Goal: Task Accomplishment & Management: Complete application form

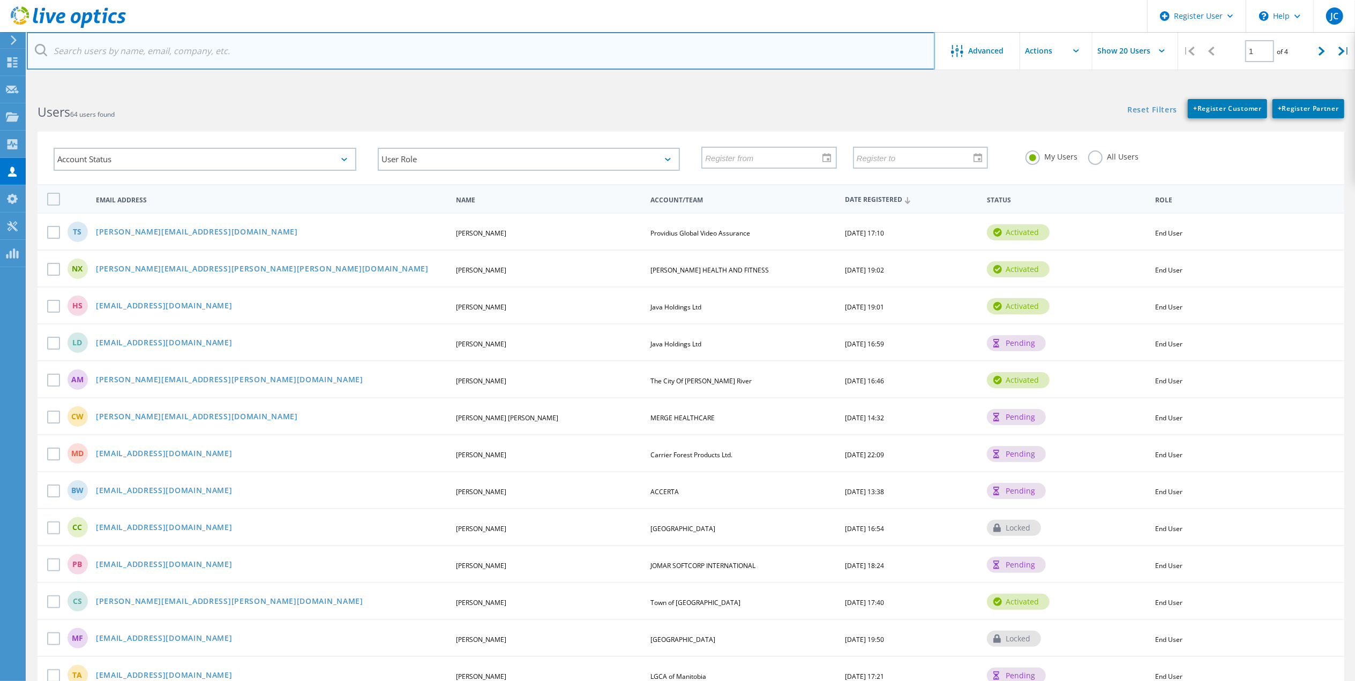
click at [166, 59] on input "text" at bounding box center [481, 50] width 908 height 37
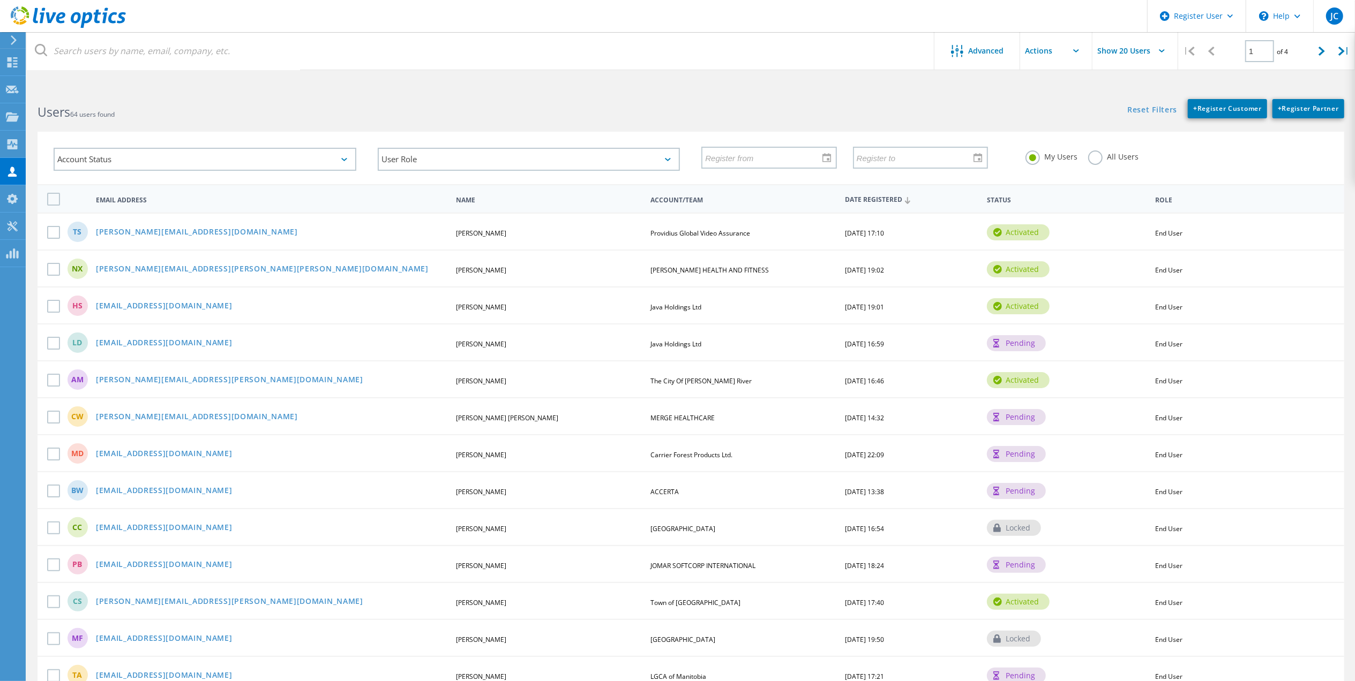
click at [1109, 166] on div "All Users" at bounding box center [1113, 159] width 50 height 16
click at [1110, 161] on label "All Users" at bounding box center [1113, 156] width 50 height 10
click at [0, 0] on input "All Users" at bounding box center [0, 0] width 0 height 0
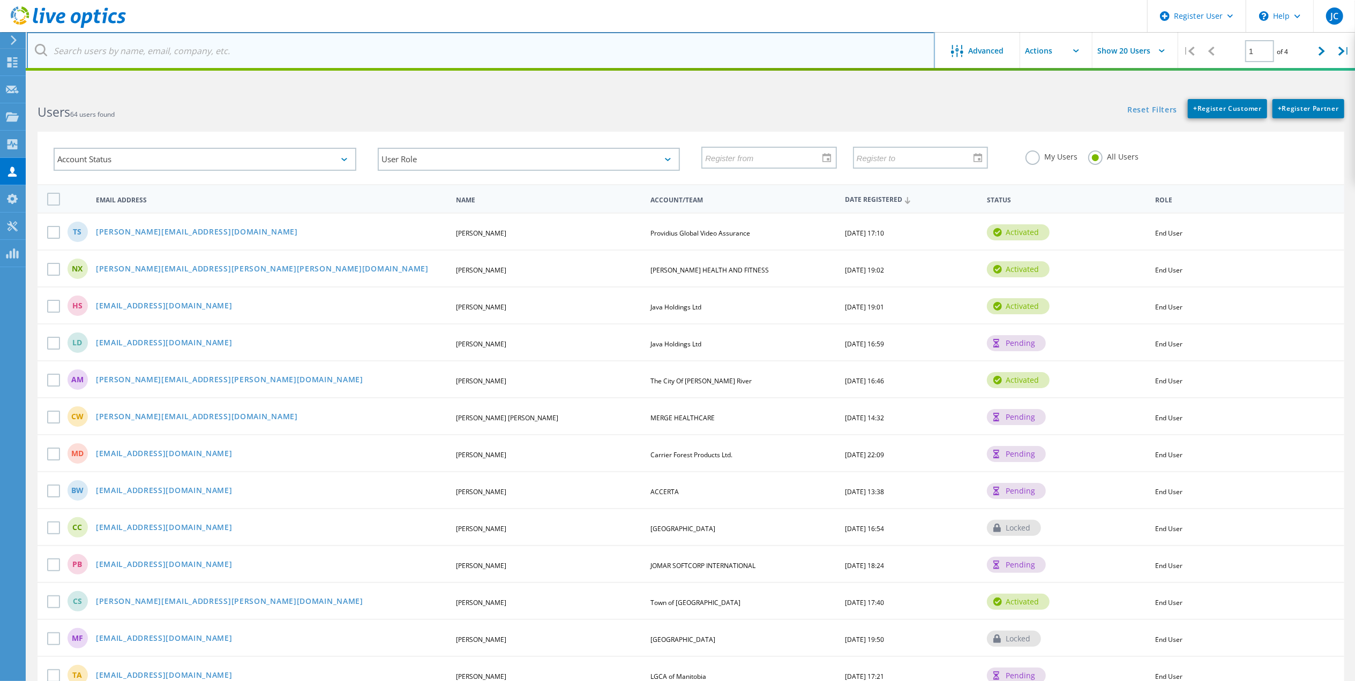
click at [382, 59] on input "text" at bounding box center [481, 50] width 908 height 37
paste input "gpanesar@smhg.ca"
type input "gpanesar@smhg.ca"
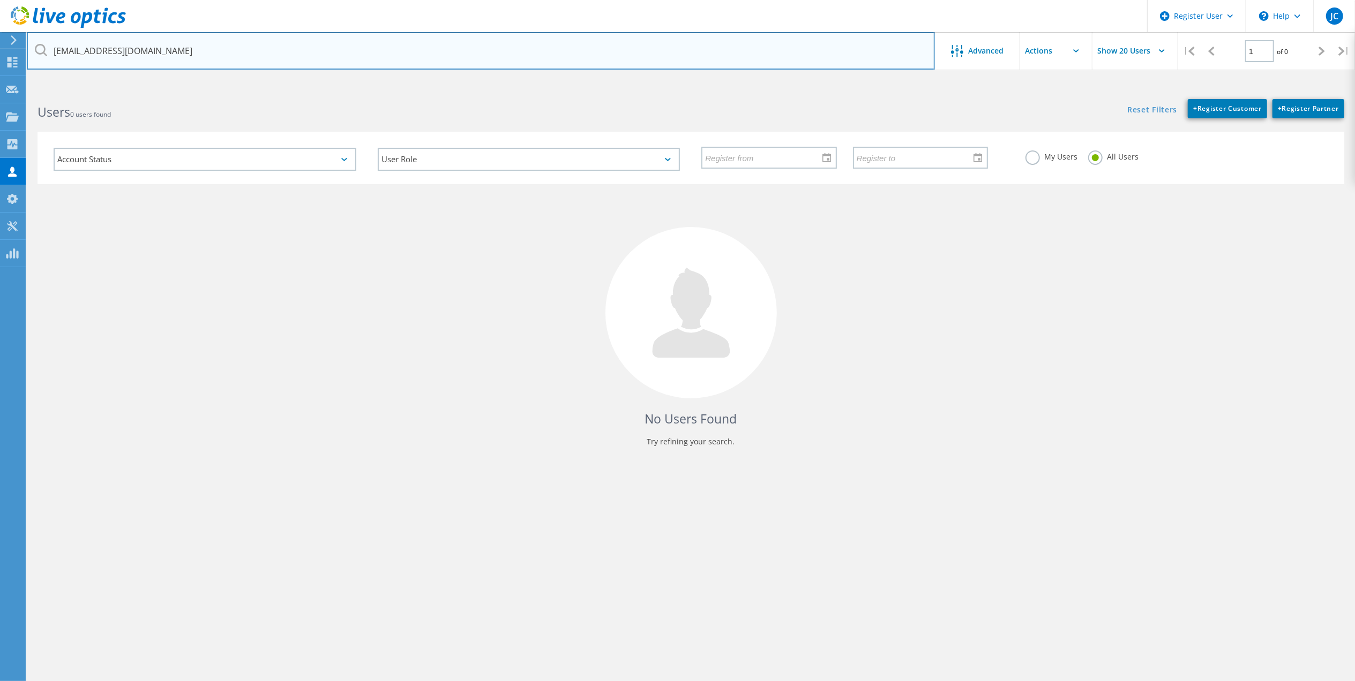
click at [365, 62] on input "gpanesar@smhg.ca" at bounding box center [481, 50] width 908 height 37
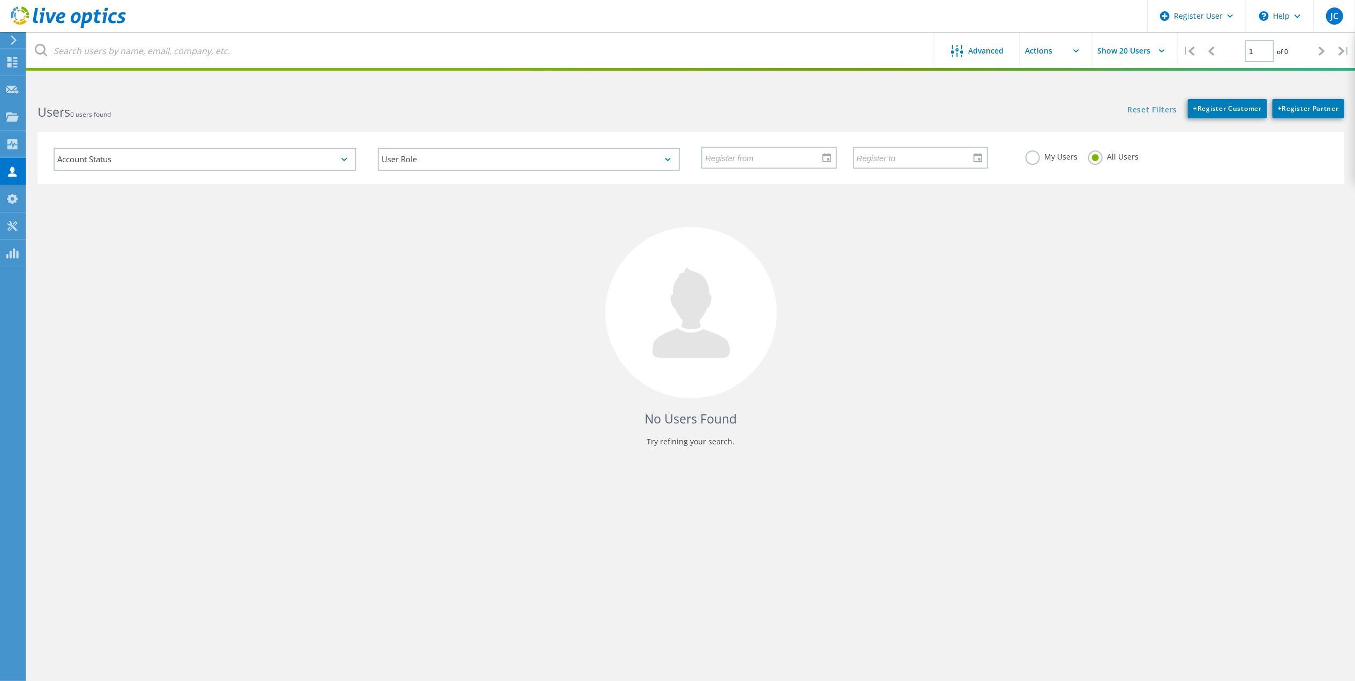
click at [363, 114] on h2 "Users 0 users found" at bounding box center [358, 112] width 642 height 18
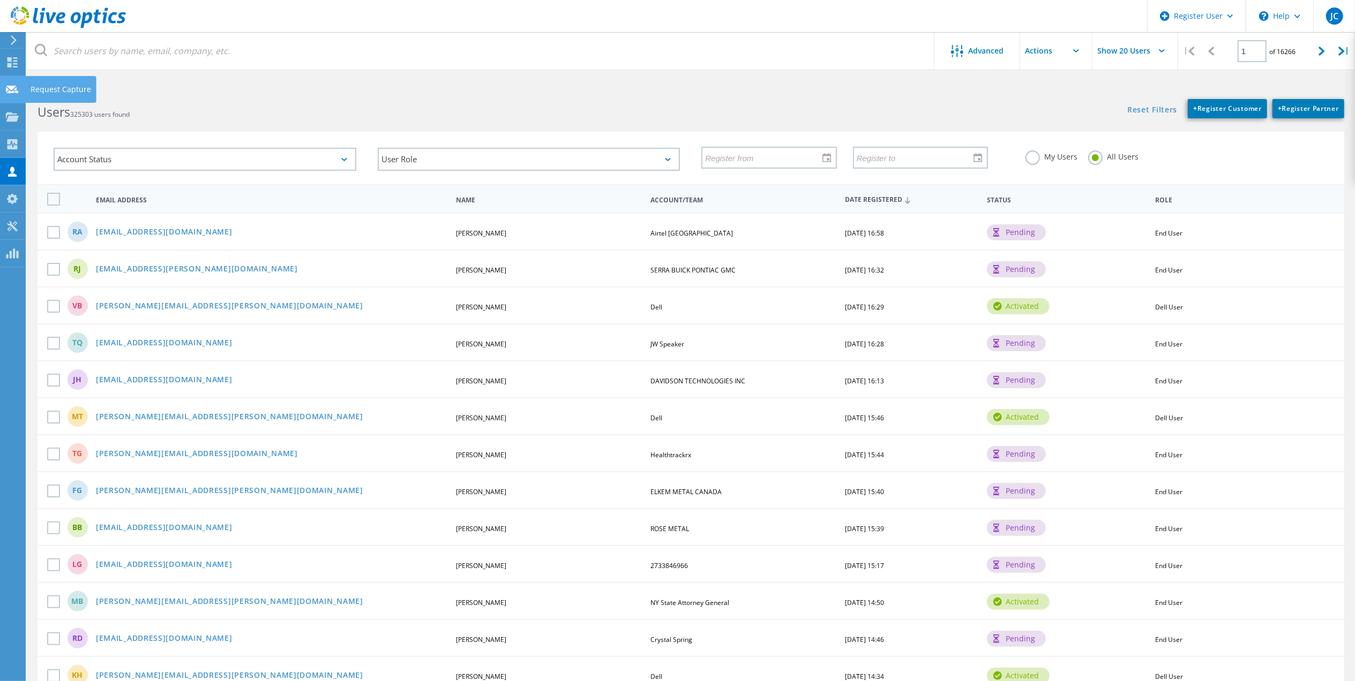
click at [10, 95] on div at bounding box center [12, 91] width 13 height 12
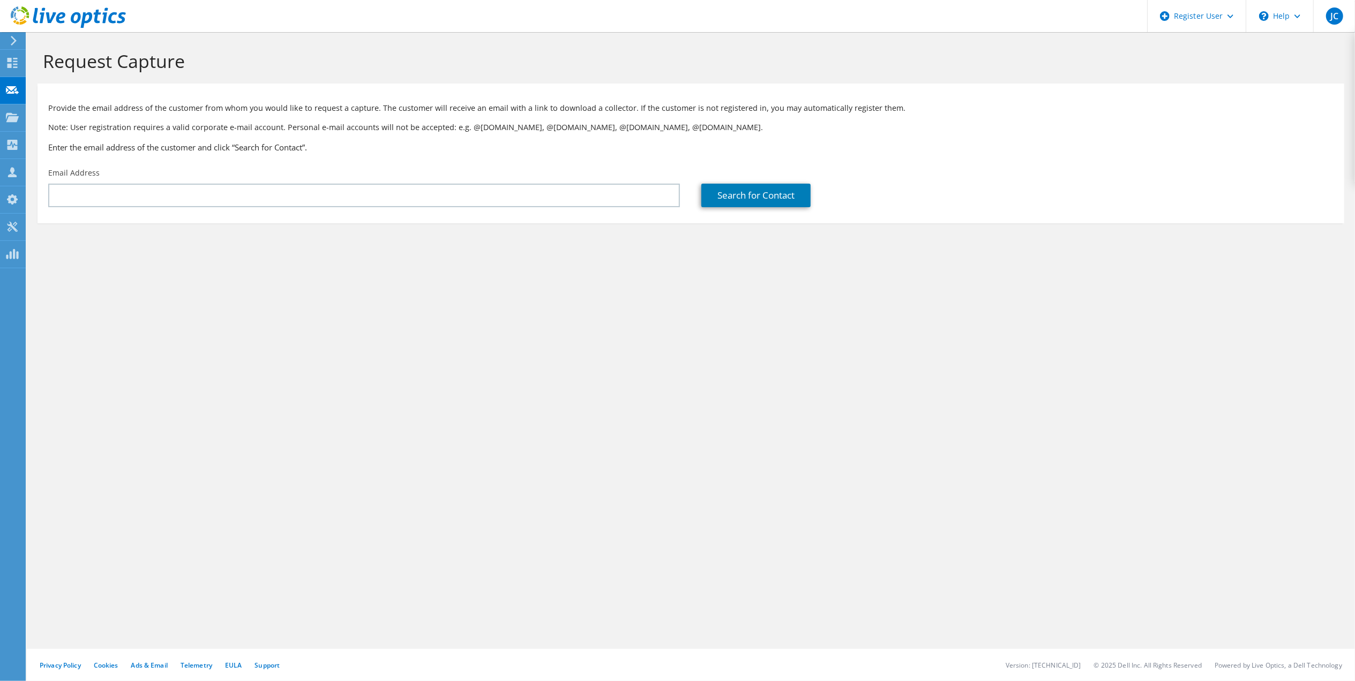
click at [140, 223] on section "Provide the email address of the customer from whom you would like to request a…" at bounding box center [690, 154] width 1306 height 140
click at [142, 211] on div "Email Address" at bounding box center [363, 187] width 653 height 50
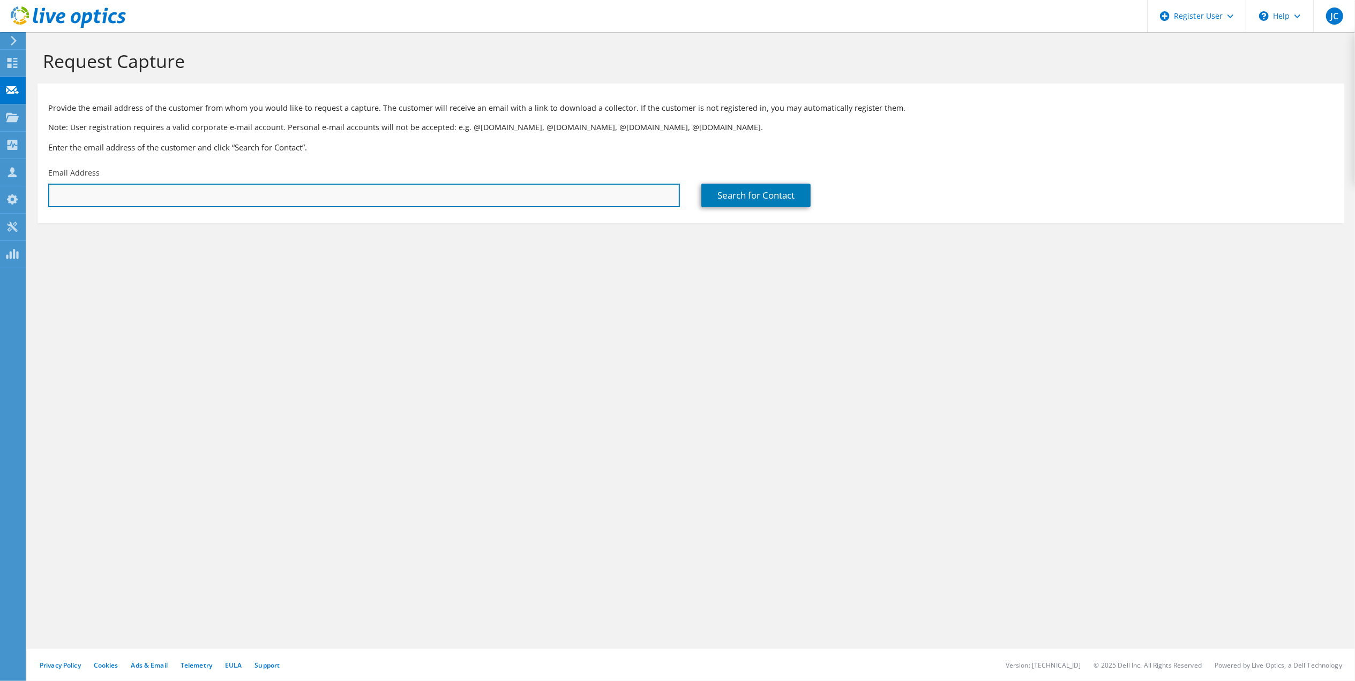
click at [151, 199] on input "text" at bounding box center [364, 196] width 632 height 24
paste input "gpanesar@smhg.ca"
type input "gpanesar@smhg.ca"
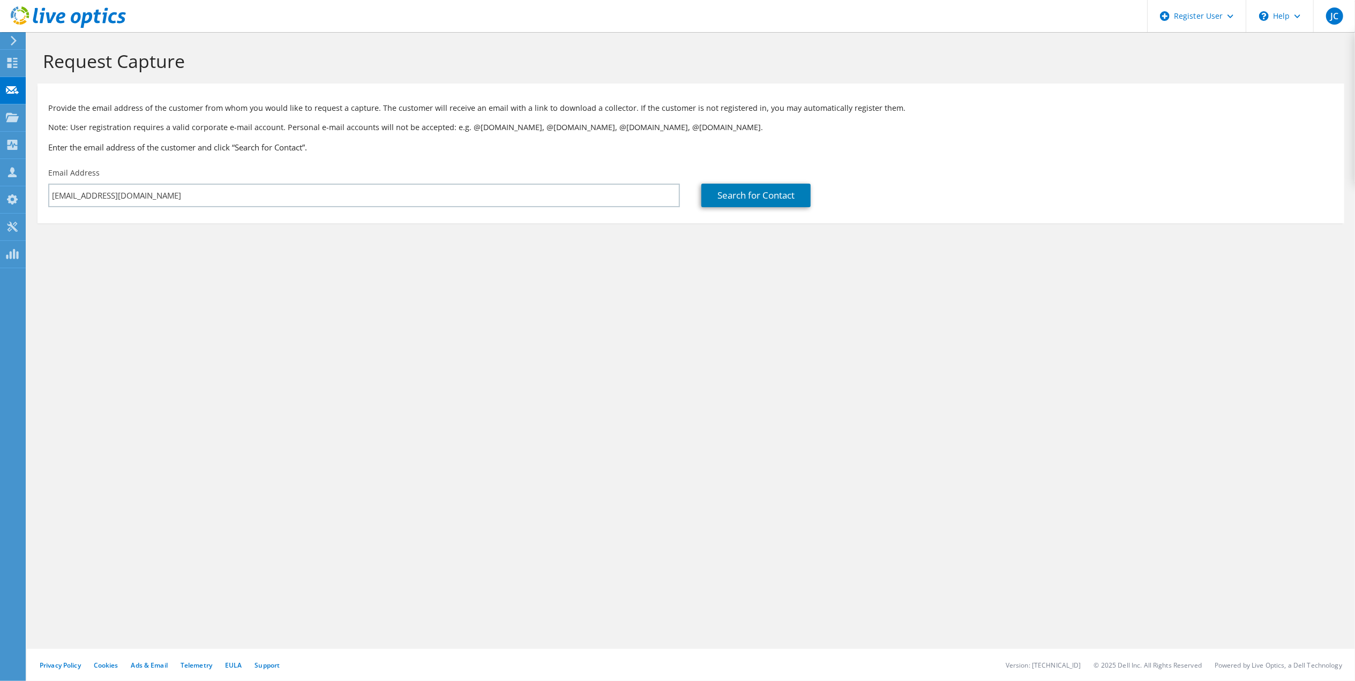
click at [778, 213] on section "Provide the email address of the customer from whom you would like to request a…" at bounding box center [690, 154] width 1306 height 140
click at [770, 189] on link "Search for Contact" at bounding box center [755, 196] width 109 height 24
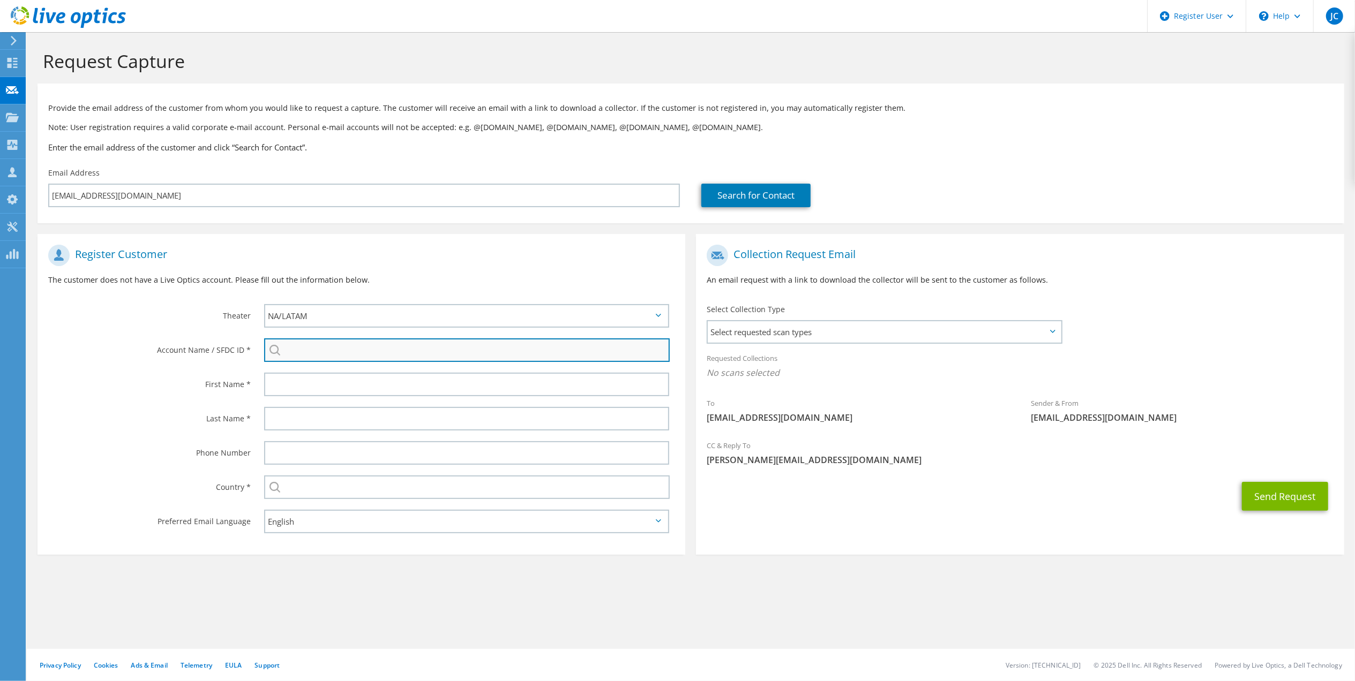
click at [366, 343] on input "search" at bounding box center [466, 351] width 405 height 24
click at [328, 351] on input "St Michaels health" at bounding box center [466, 351] width 405 height 24
click at [412, 360] on input "St Michael's h" at bounding box center [466, 351] width 405 height 24
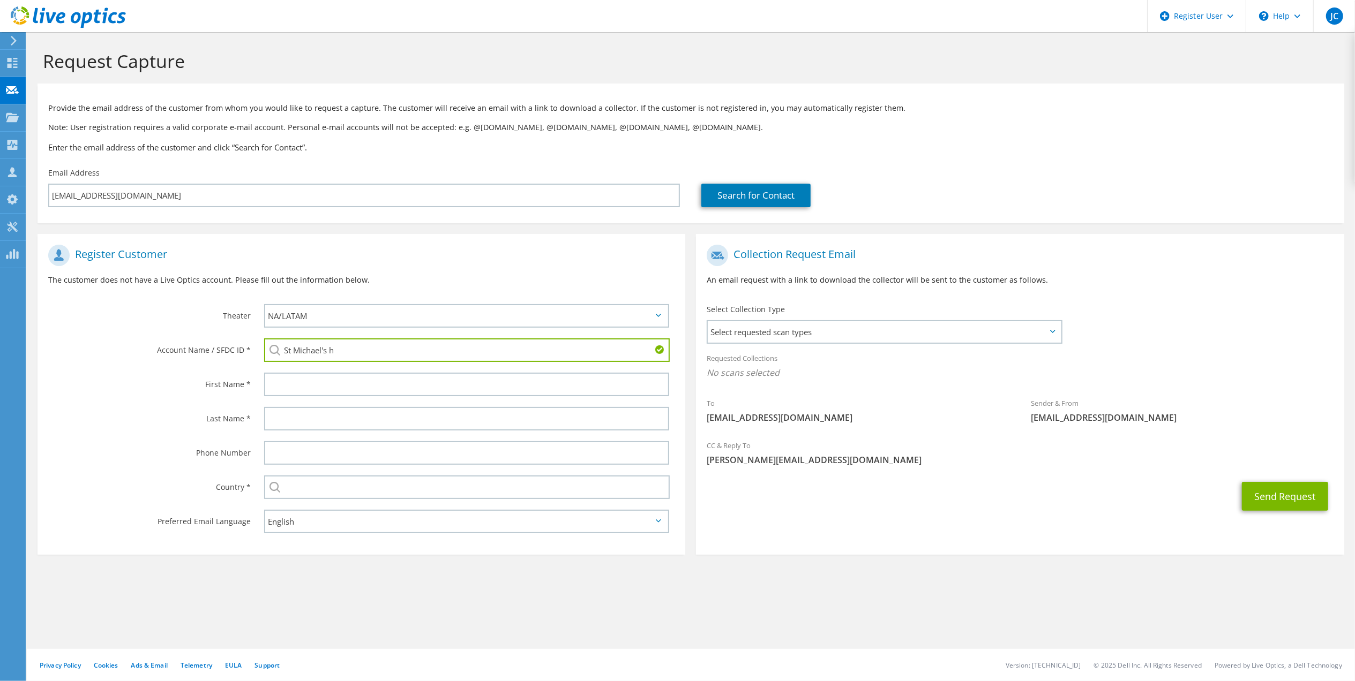
click at [412, 360] on input "St Michael's h" at bounding box center [466, 351] width 405 height 24
paste input "T.MICHAEL'S HEALTH GROUP"
click at [349, 366] on li "ST.MICHAEL'S HEALTH GROUP : 3341158189" at bounding box center [348, 364] width 168 height 13
type input "ST.MICHAEL'S HEALTH GROUP : 3341158189"
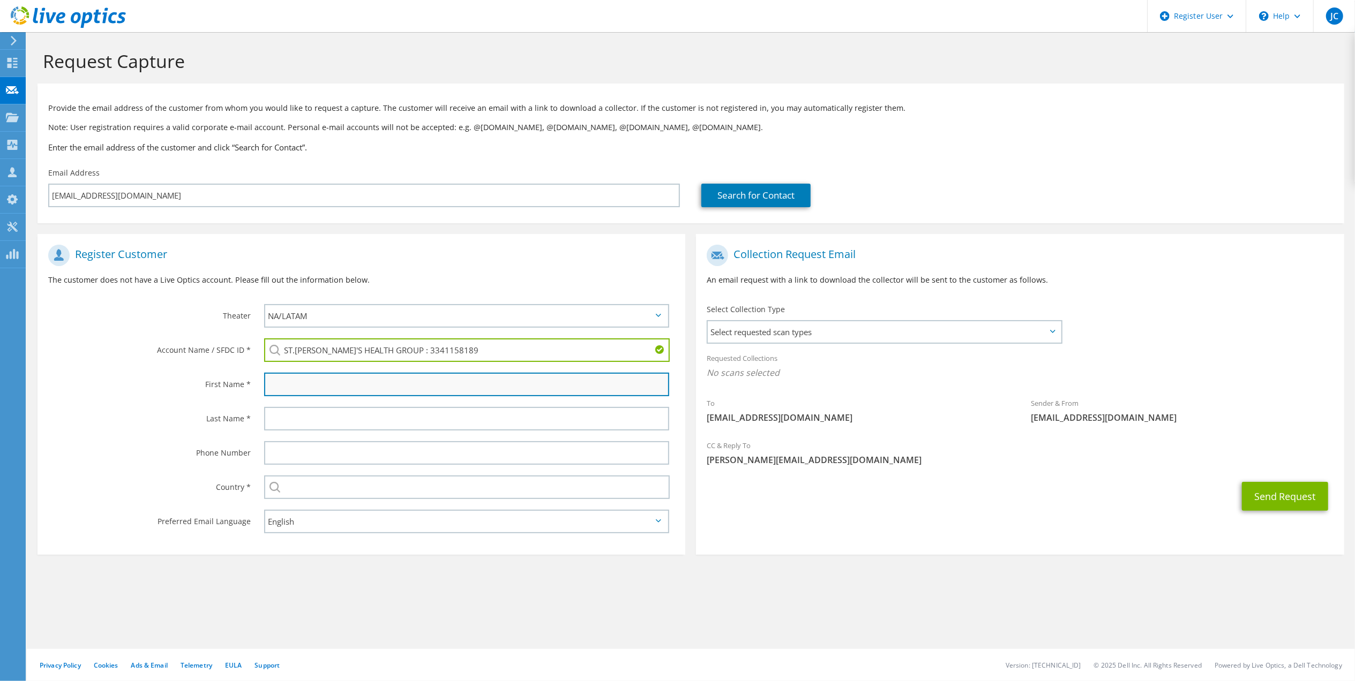
click at [355, 377] on input "text" at bounding box center [466, 385] width 405 height 24
type input "Gurpreet"
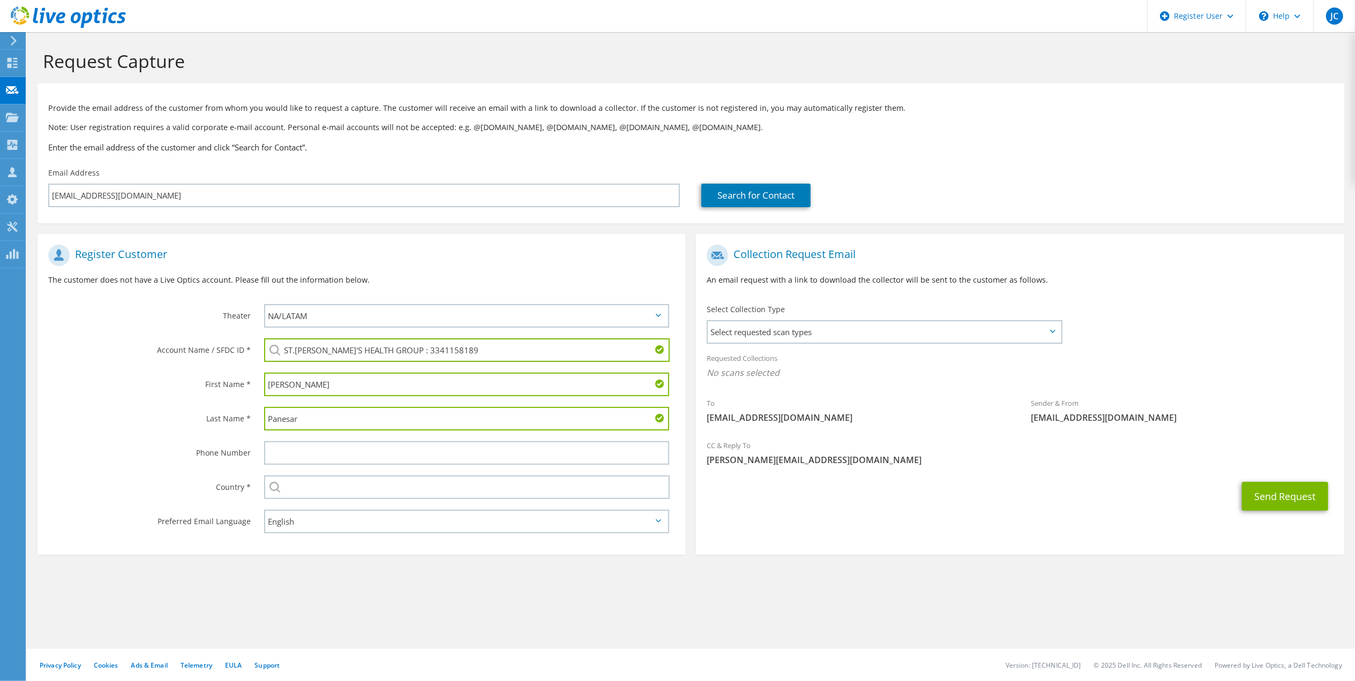
type input "Panesar"
click at [377, 471] on div "Select Andorra United Arab Emirates Afghanistan Antigua and Barbuda Anguilla Al…" at bounding box center [469, 487] width 432 height 34
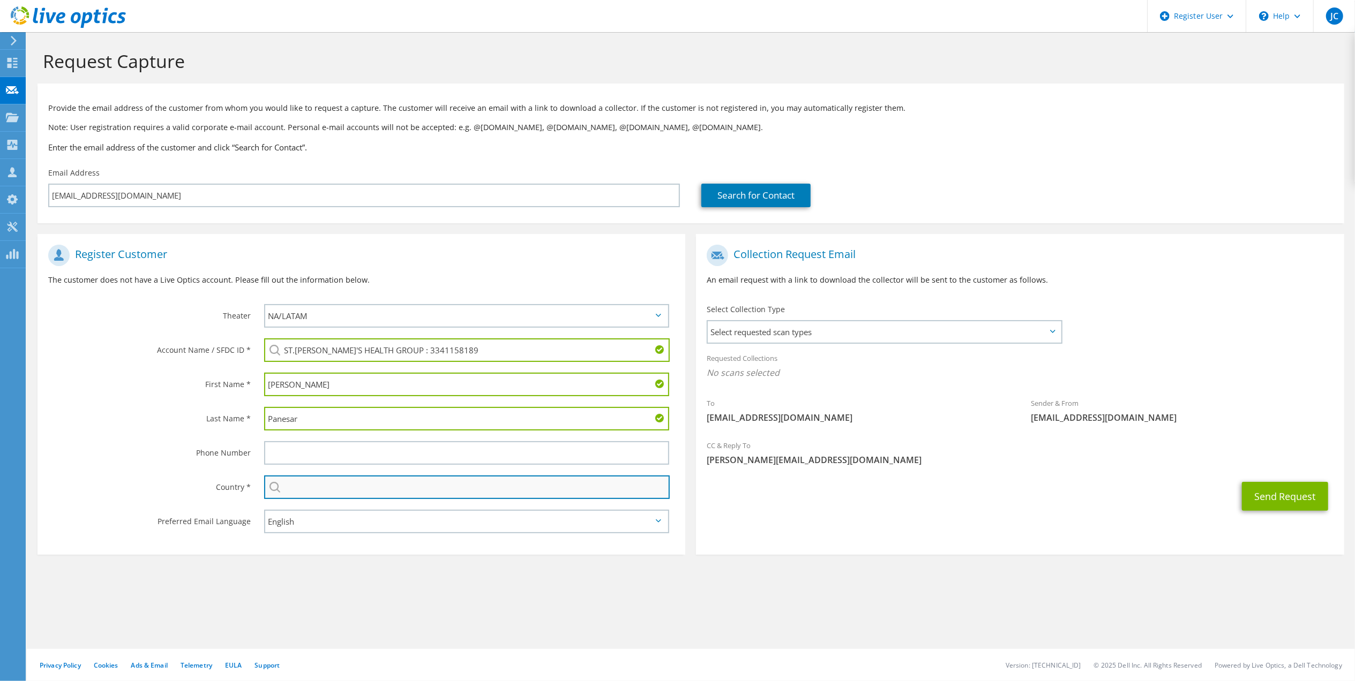
click at [380, 476] on input "text" at bounding box center [466, 488] width 405 height 24
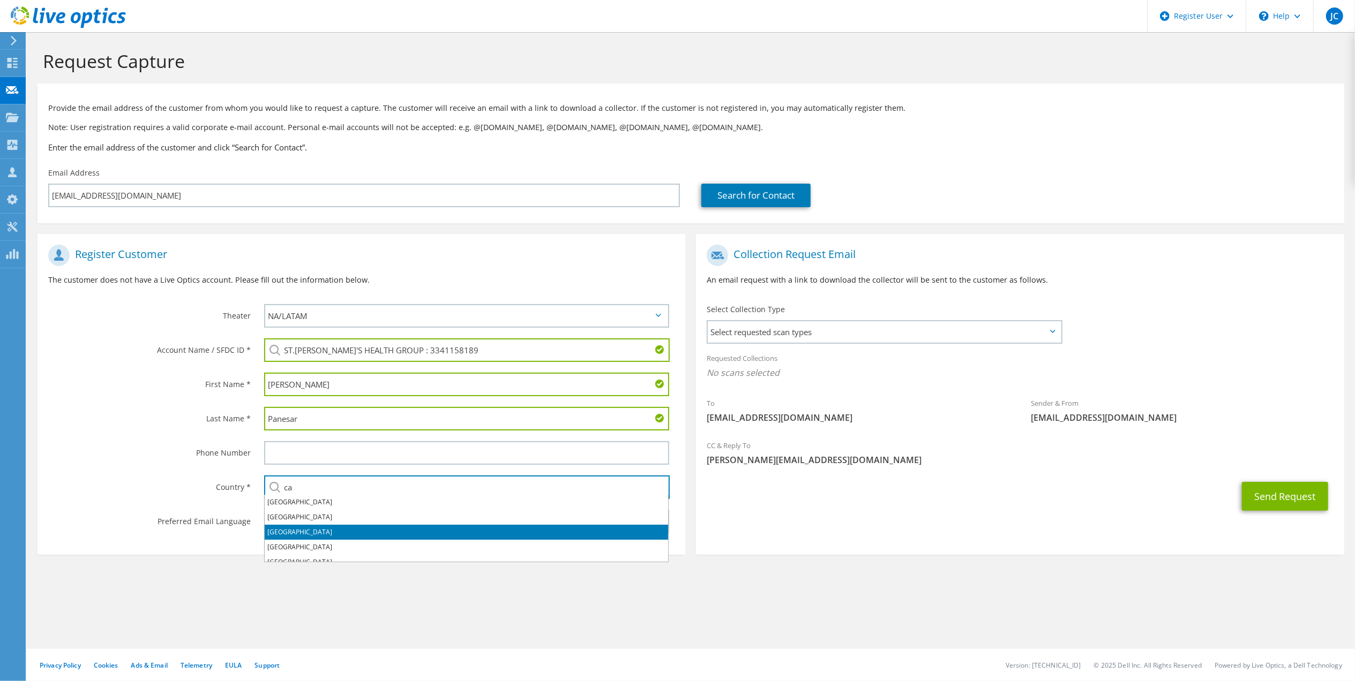
click at [318, 526] on li "[GEOGRAPHIC_DATA]" at bounding box center [466, 532] width 403 height 15
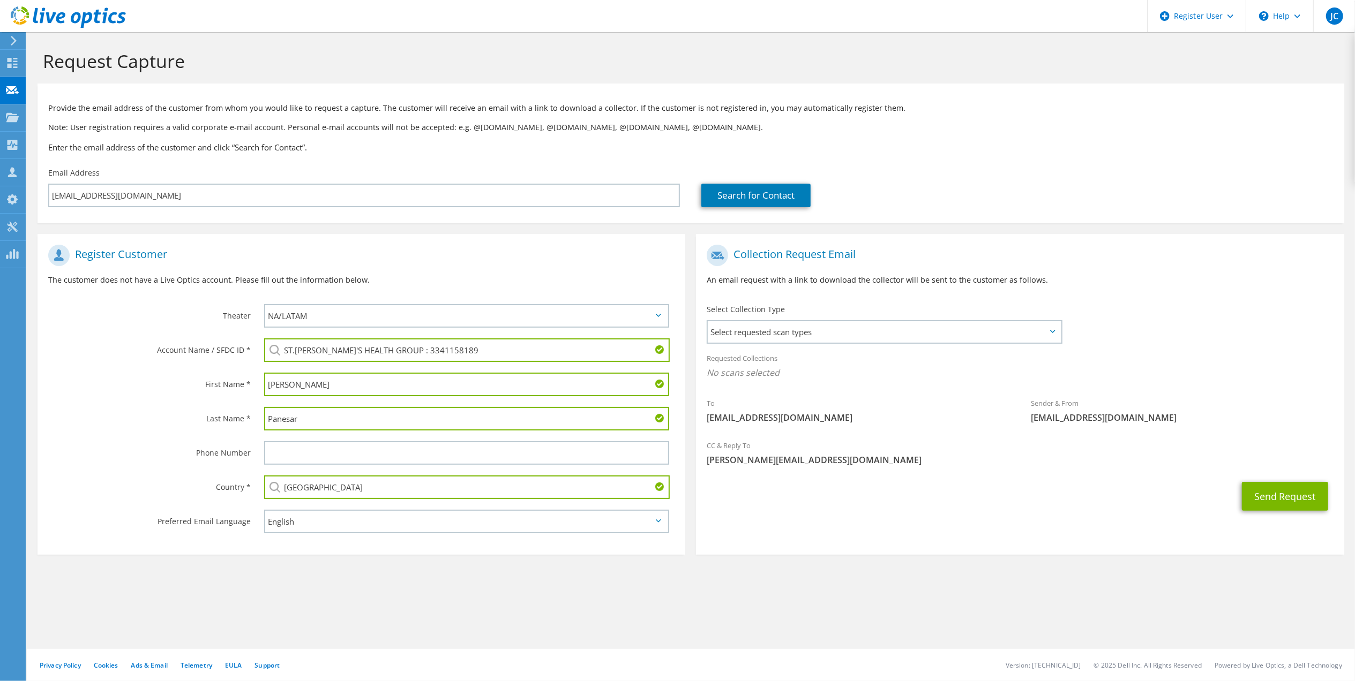
type input "[GEOGRAPHIC_DATA]"
click at [134, 505] on div "Preferred Email Language" at bounding box center [145, 521] width 216 height 33
click at [283, 579] on section "Request Capture Provide the email address of the customer from whom you would l…" at bounding box center [691, 320] width 1328 height 576
click at [1282, 492] on button "Send Request" at bounding box center [1285, 496] width 86 height 29
